Goal: Feedback & Contribution: Leave review/rating

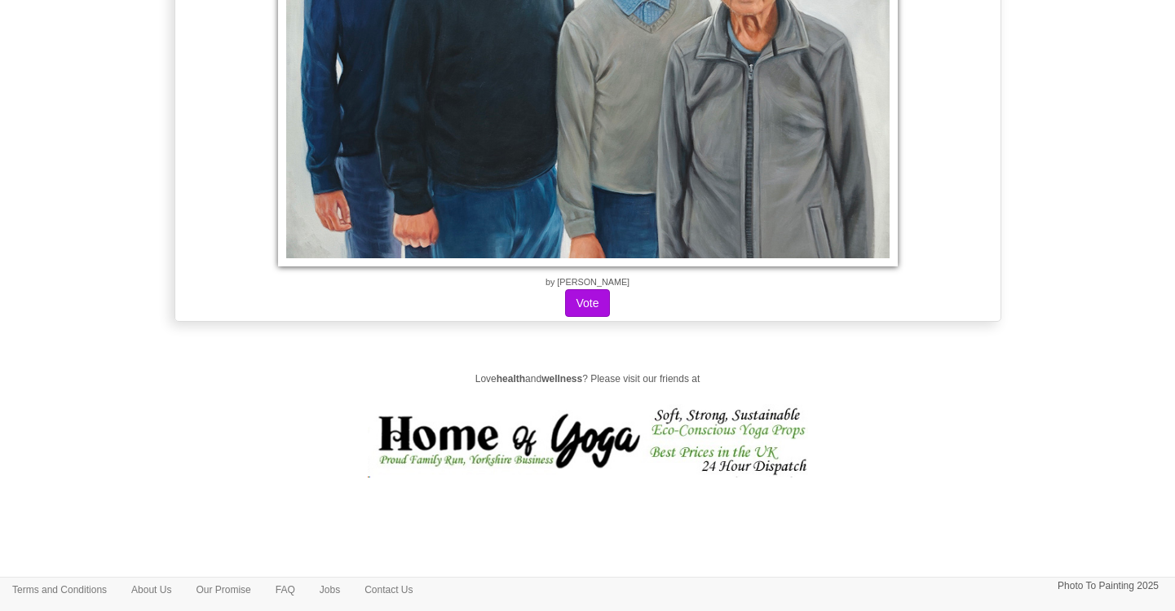
scroll to position [15892, 0]
